Goal: Information Seeking & Learning: Check status

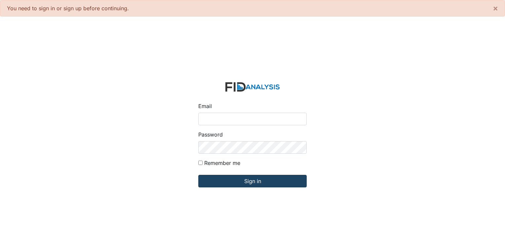
type input "[PERSON_NAME][EMAIL_ADDRESS][DOMAIN_NAME]"
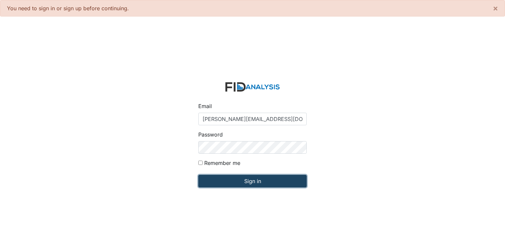
click at [236, 180] on input "Sign in" at bounding box center [252, 181] width 108 height 13
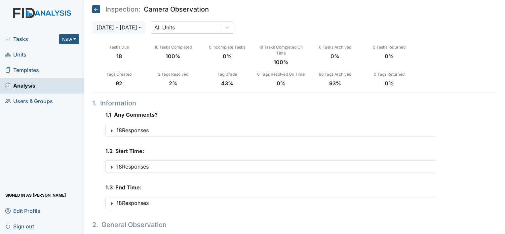
drag, startPoint x: 21, startPoint y: 56, endPoint x: 34, endPoint y: 49, distance: 15.1
click at [21, 56] on span "Units" at bounding box center [15, 55] width 21 height 10
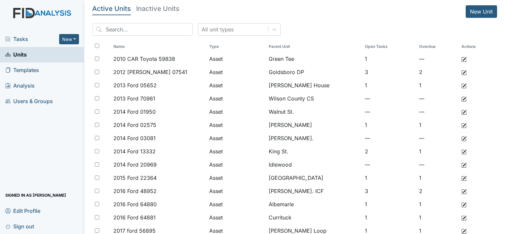
click at [140, 28] on input "search" at bounding box center [142, 29] width 101 height 13
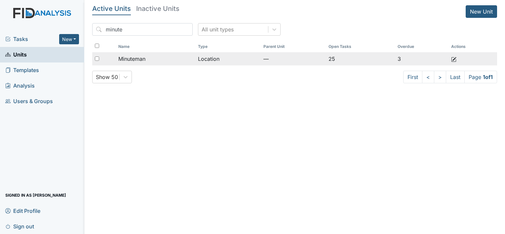
type input "minute"
drag, startPoint x: 127, startPoint y: 60, endPoint x: 134, endPoint y: 58, distance: 7.6
click at [127, 60] on span "Minuteman" at bounding box center [131, 59] width 27 height 8
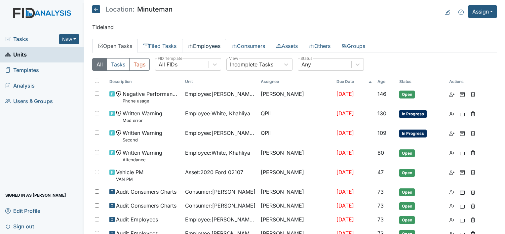
click at [211, 46] on link "Employees" at bounding box center [204, 46] width 44 height 14
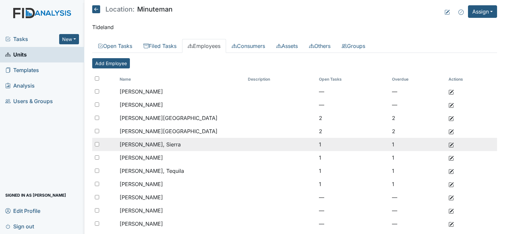
scroll to position [33, 0]
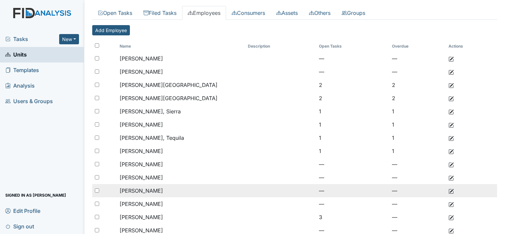
click at [152, 189] on span "Moore, Sherra" at bounding box center [141, 190] width 43 height 7
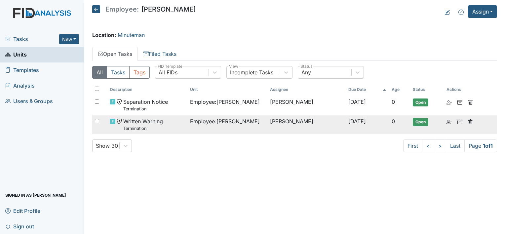
click at [153, 124] on span "Written Warning Termination" at bounding box center [143, 124] width 40 height 14
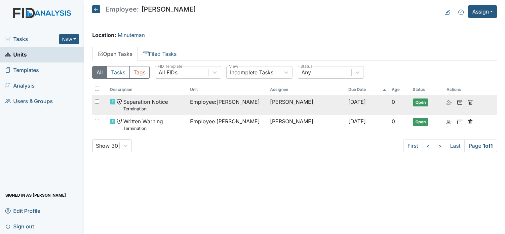
click at [150, 100] on span "Separation Notice Termination" at bounding box center [145, 105] width 45 height 14
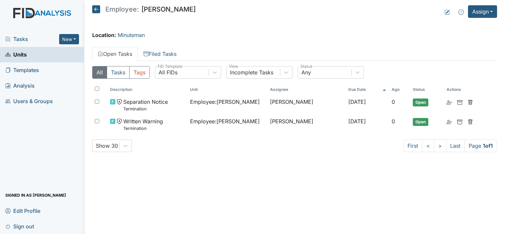
click at [22, 57] on span "Units" at bounding box center [15, 55] width 21 height 10
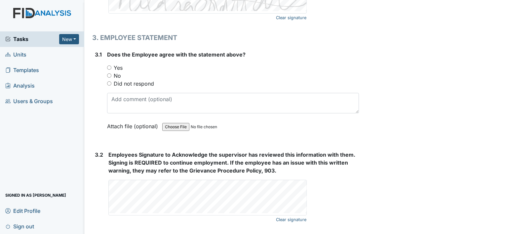
scroll to position [1160, 0]
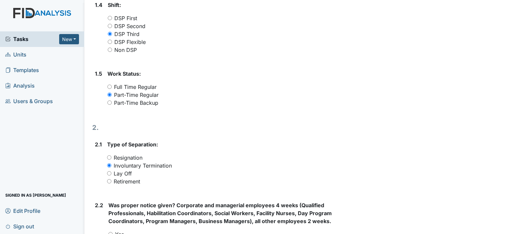
scroll to position [294, 0]
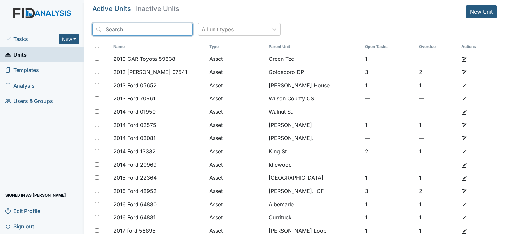
click at [133, 29] on input "search" at bounding box center [142, 29] width 101 height 13
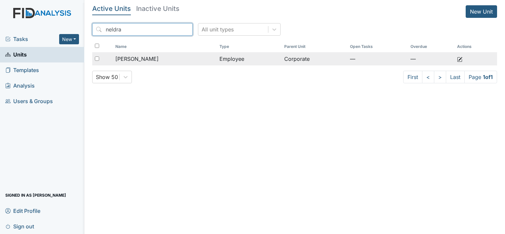
type input "neldra"
click at [147, 57] on span "[PERSON_NAME]" at bounding box center [136, 59] width 43 height 8
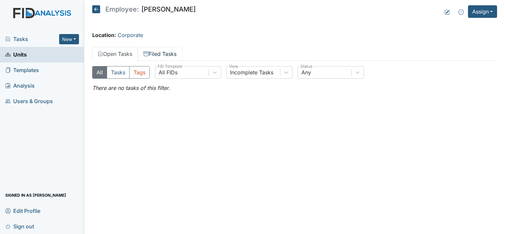
drag, startPoint x: 0, startPoint y: 0, endPoint x: 171, endPoint y: 56, distance: 179.7
click at [171, 56] on link "Filed Tasks" at bounding box center [160, 54] width 44 height 14
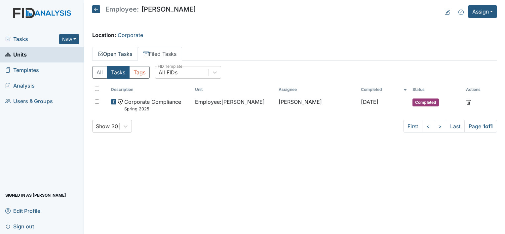
click at [124, 56] on link "Open Tasks" at bounding box center [115, 54] width 46 height 14
